Goal: Information Seeking & Learning: Learn about a topic

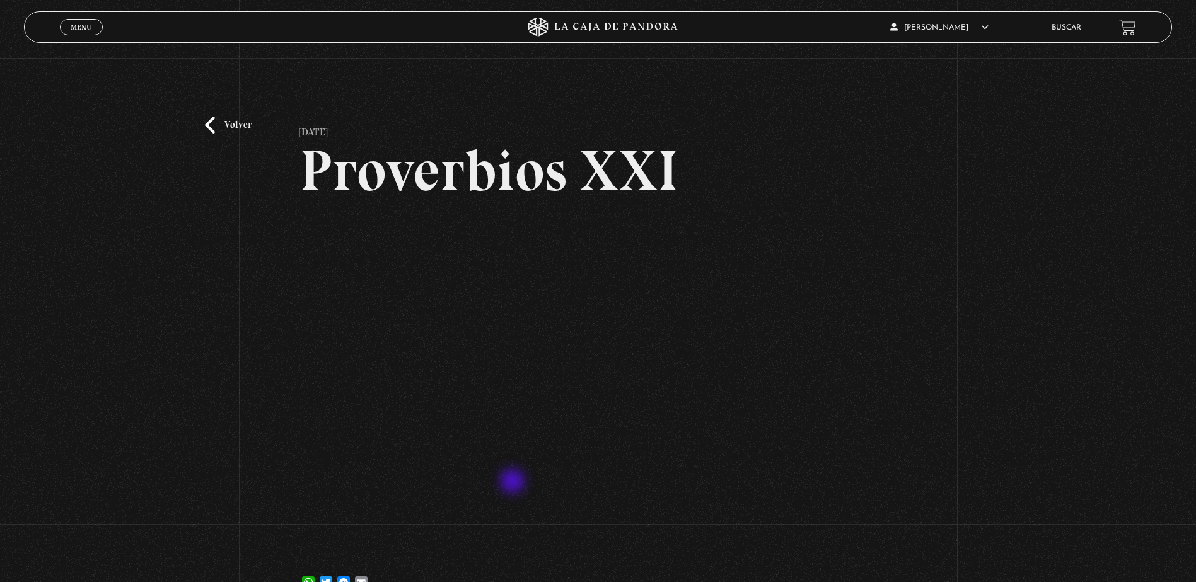
scroll to position [63, 0]
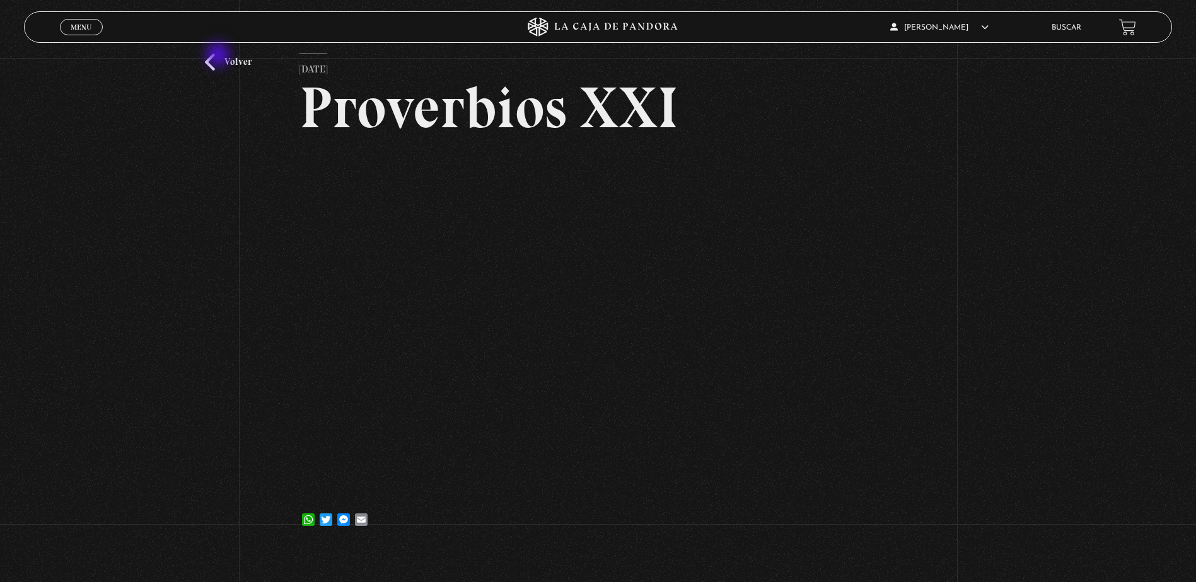
click at [219, 56] on link "Volver" at bounding box center [228, 62] width 47 height 17
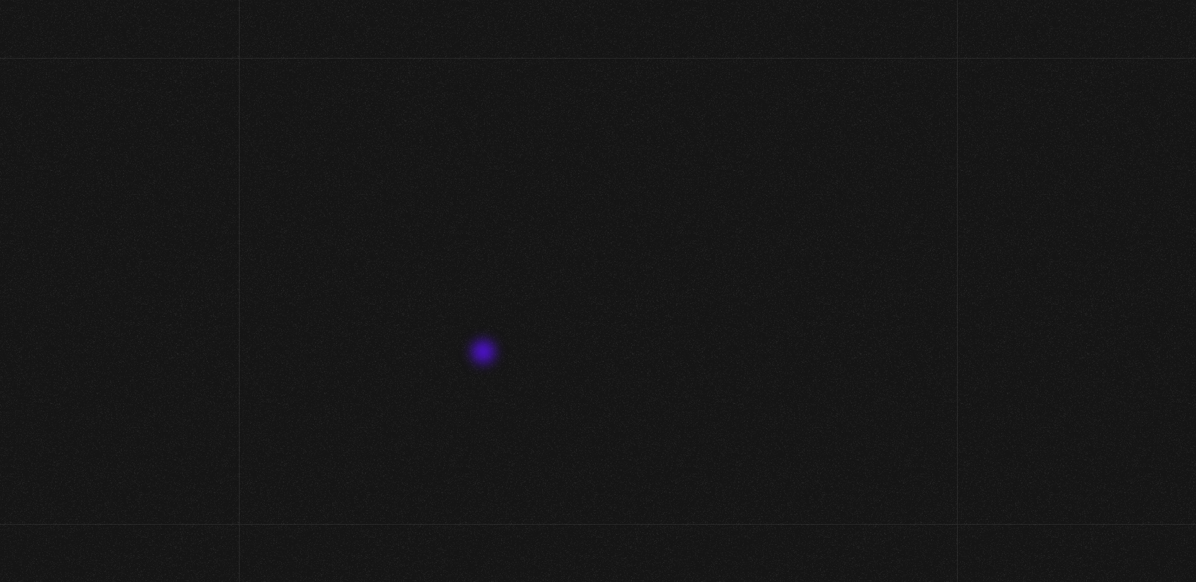
scroll to position [2584, 0]
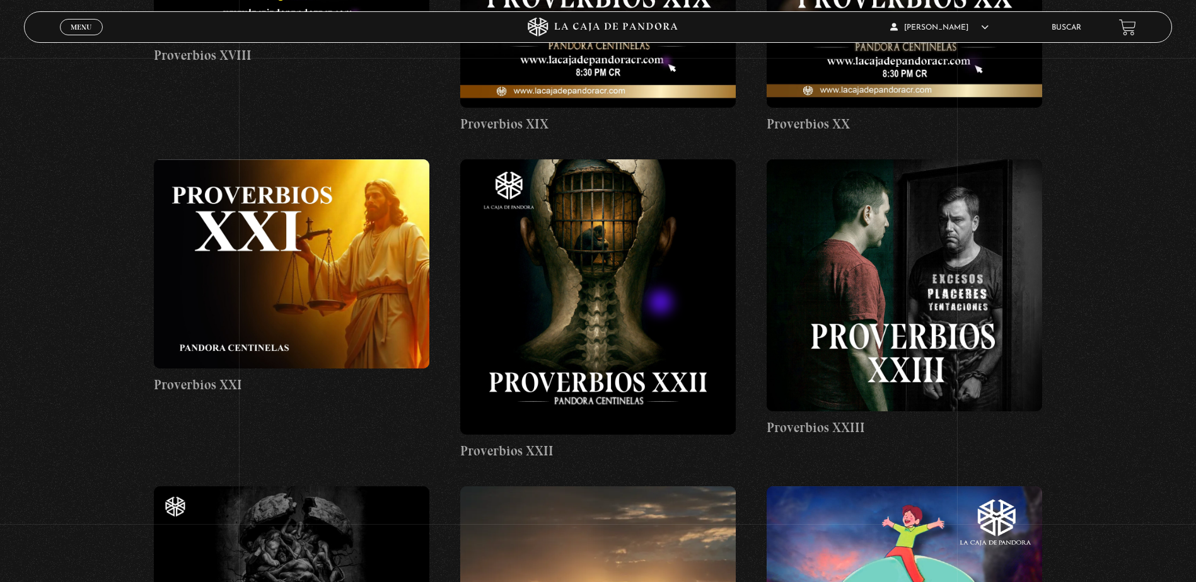
click at [662, 304] on figure at bounding box center [597, 296] width 275 height 275
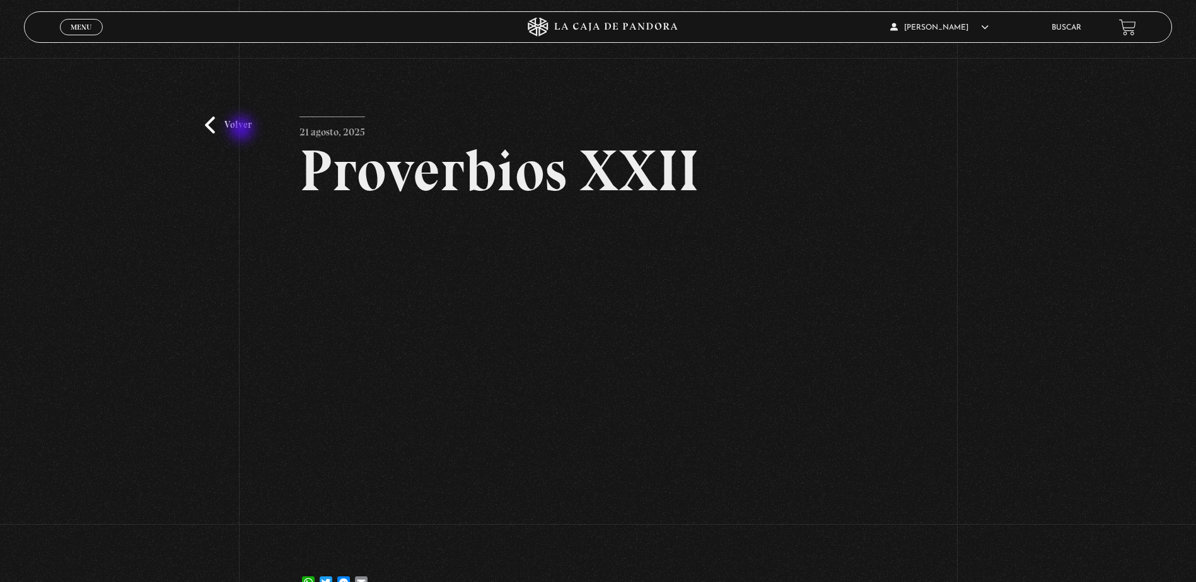
click at [243, 130] on link "Volver" at bounding box center [228, 125] width 47 height 17
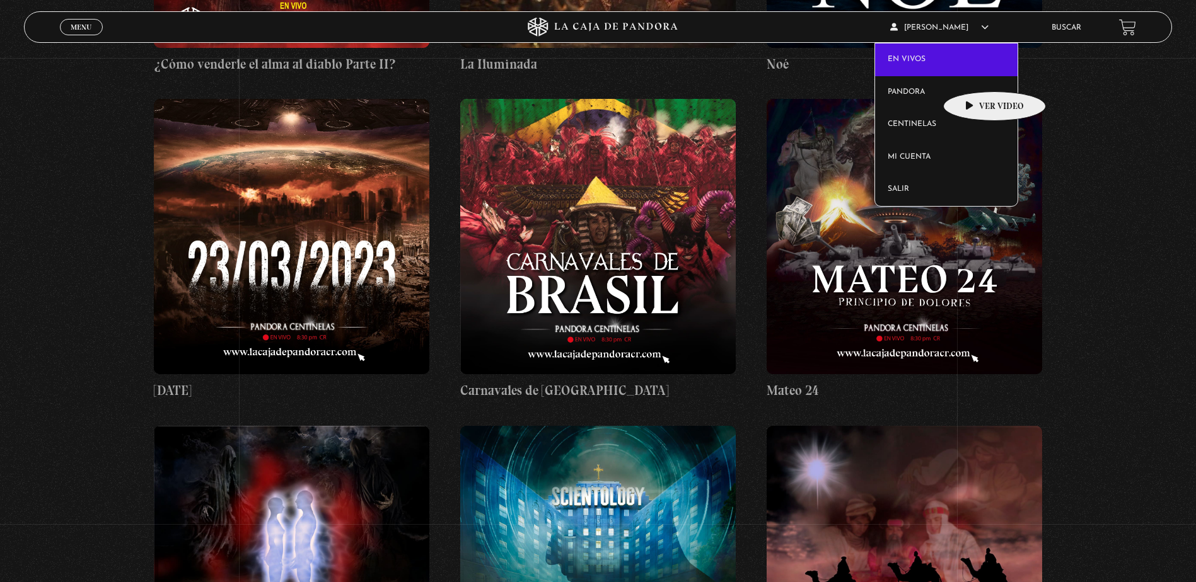
scroll to position [4601, 0]
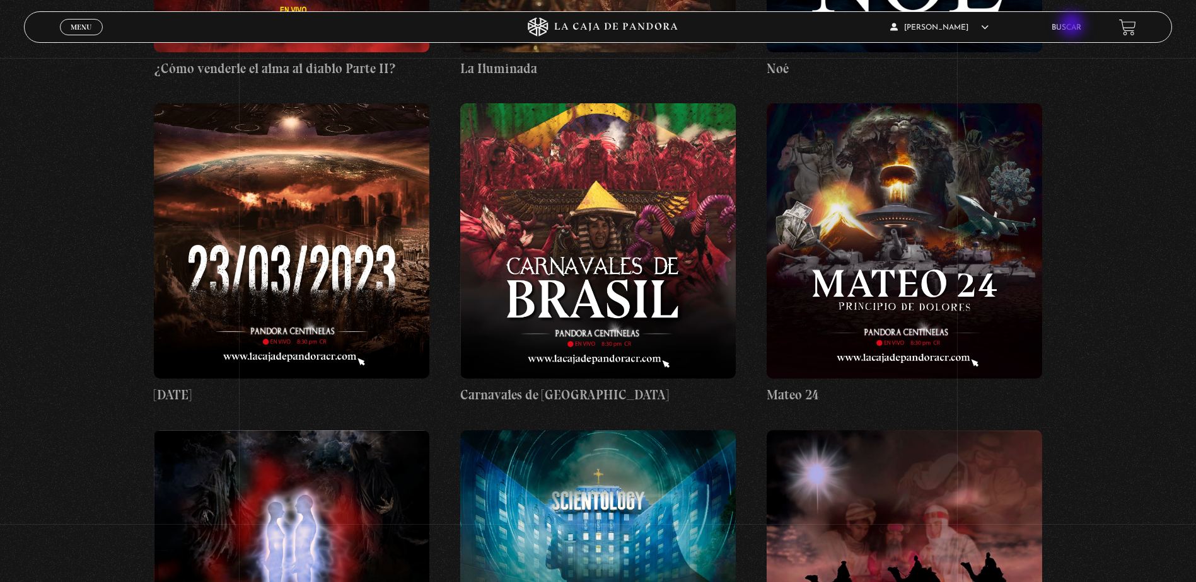
click at [1073, 26] on link "Buscar" at bounding box center [1066, 28] width 30 height 8
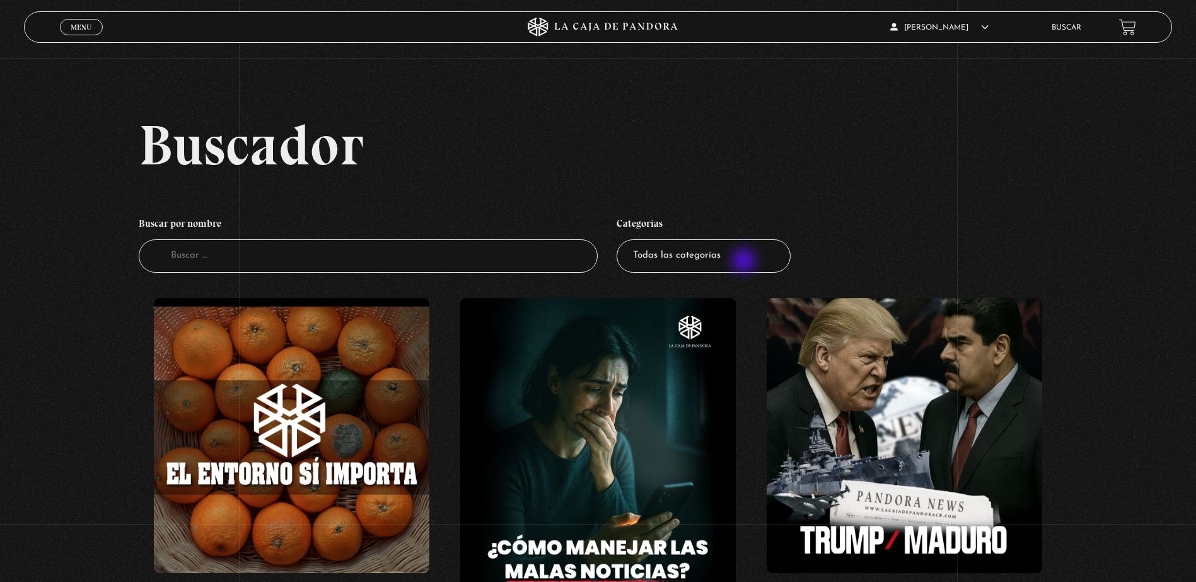
click at [745, 262] on select "Todas las categorías 11:11 Humanitario (1) Amo los Lunes (4) Análisis de series…" at bounding box center [703, 256] width 174 height 33
select select "centinelas"
click at [621, 240] on select "Todas las categorías 11:11 Humanitario (1) Amo los Lunes (4) Análisis de series…" at bounding box center [703, 256] width 174 height 33
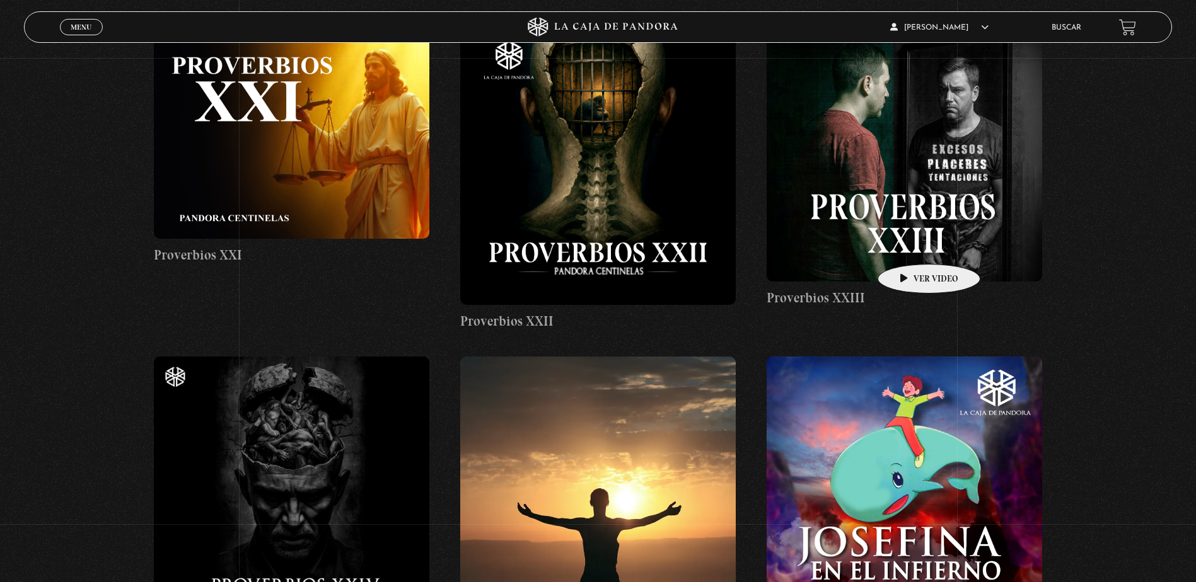
scroll to position [2710, 0]
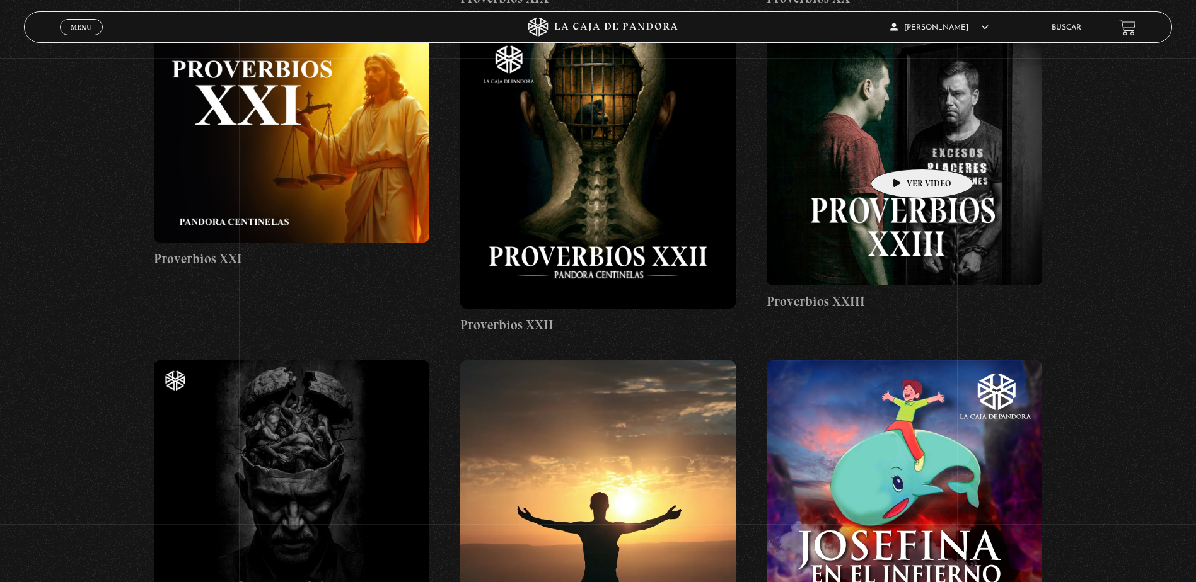
click at [902, 150] on figure at bounding box center [903, 159] width 275 height 252
